Goal: Find specific page/section: Find specific page/section

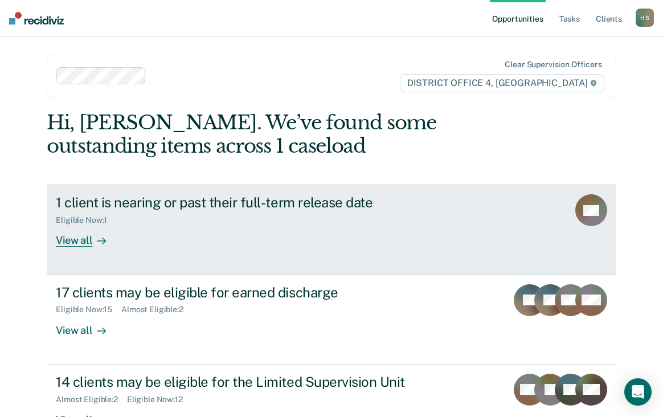
click at [286, 200] on div "1 client is nearing or past their full-term release date" at bounding box center [256, 202] width 400 height 17
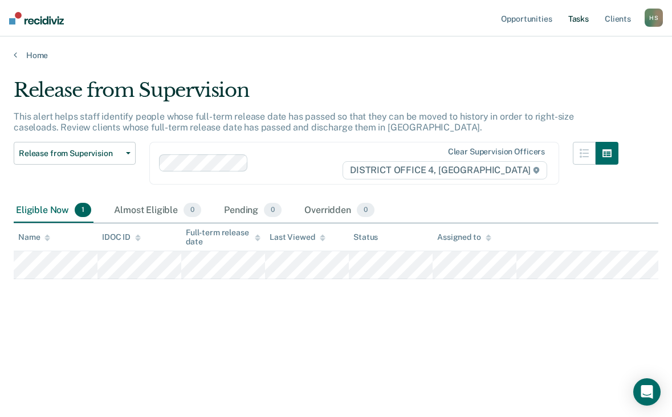
click at [578, 18] on link "Tasks" at bounding box center [578, 18] width 25 height 36
